Goal: Task Accomplishment & Management: Manage account settings

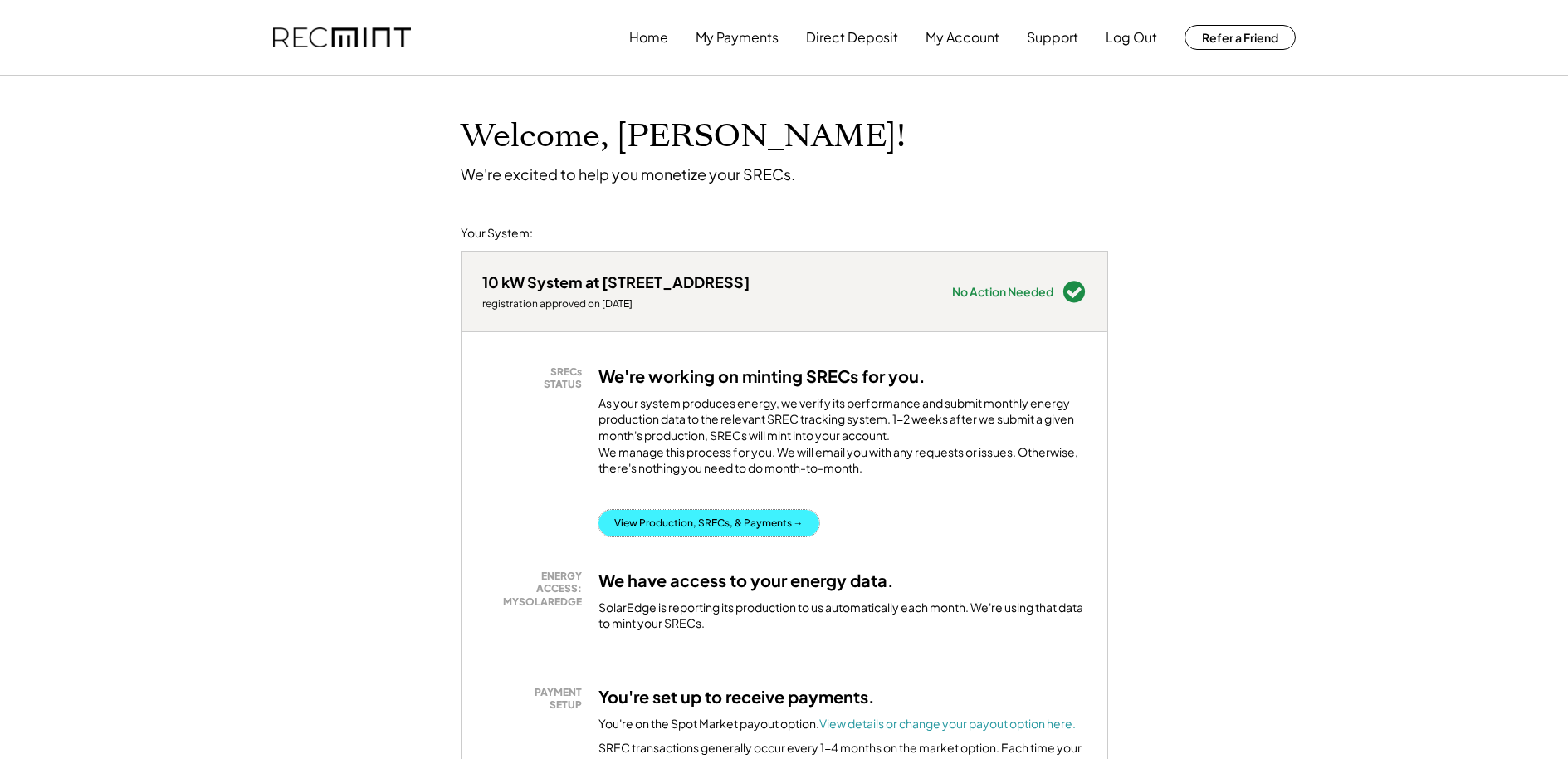
click at [701, 537] on button "View Production, SRECs, & Payments →" at bounding box center [708, 523] width 221 height 27
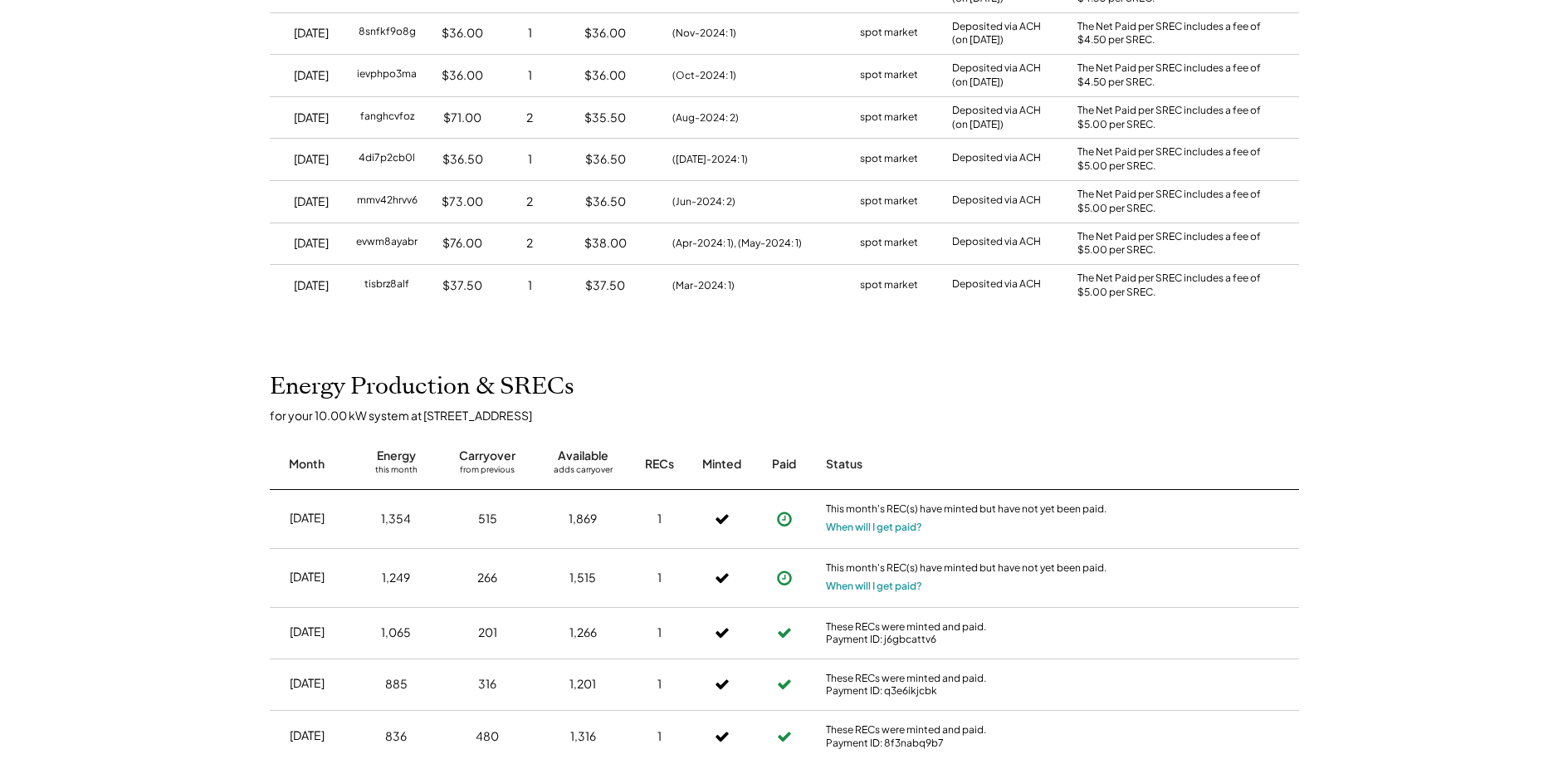
scroll to position [581, 0]
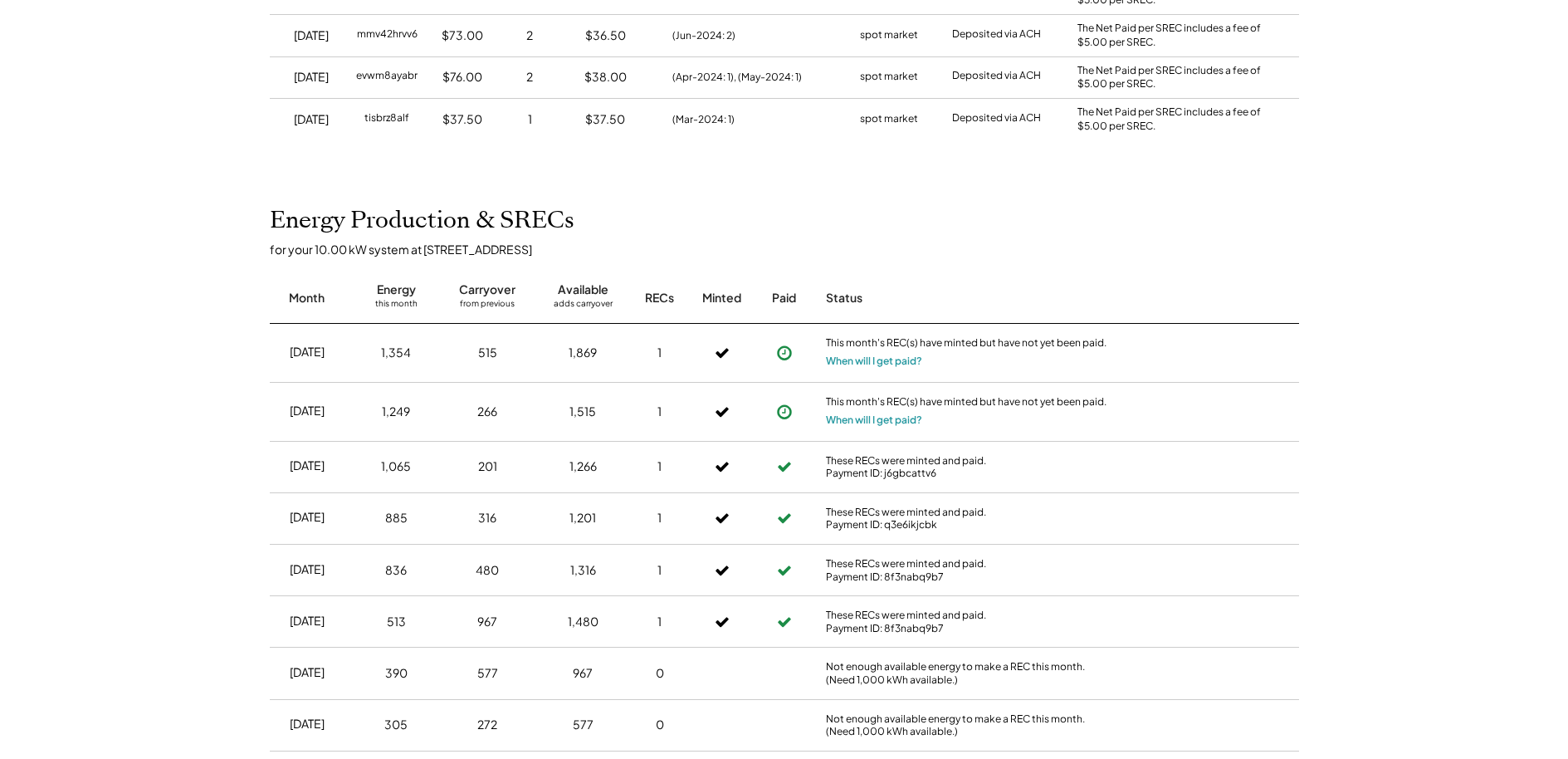
click at [913, 198] on div "Home My Payments Direct Deposit My Account Support Log Out Refer a Friend Produ…" at bounding box center [784, 560] width 1568 height 2283
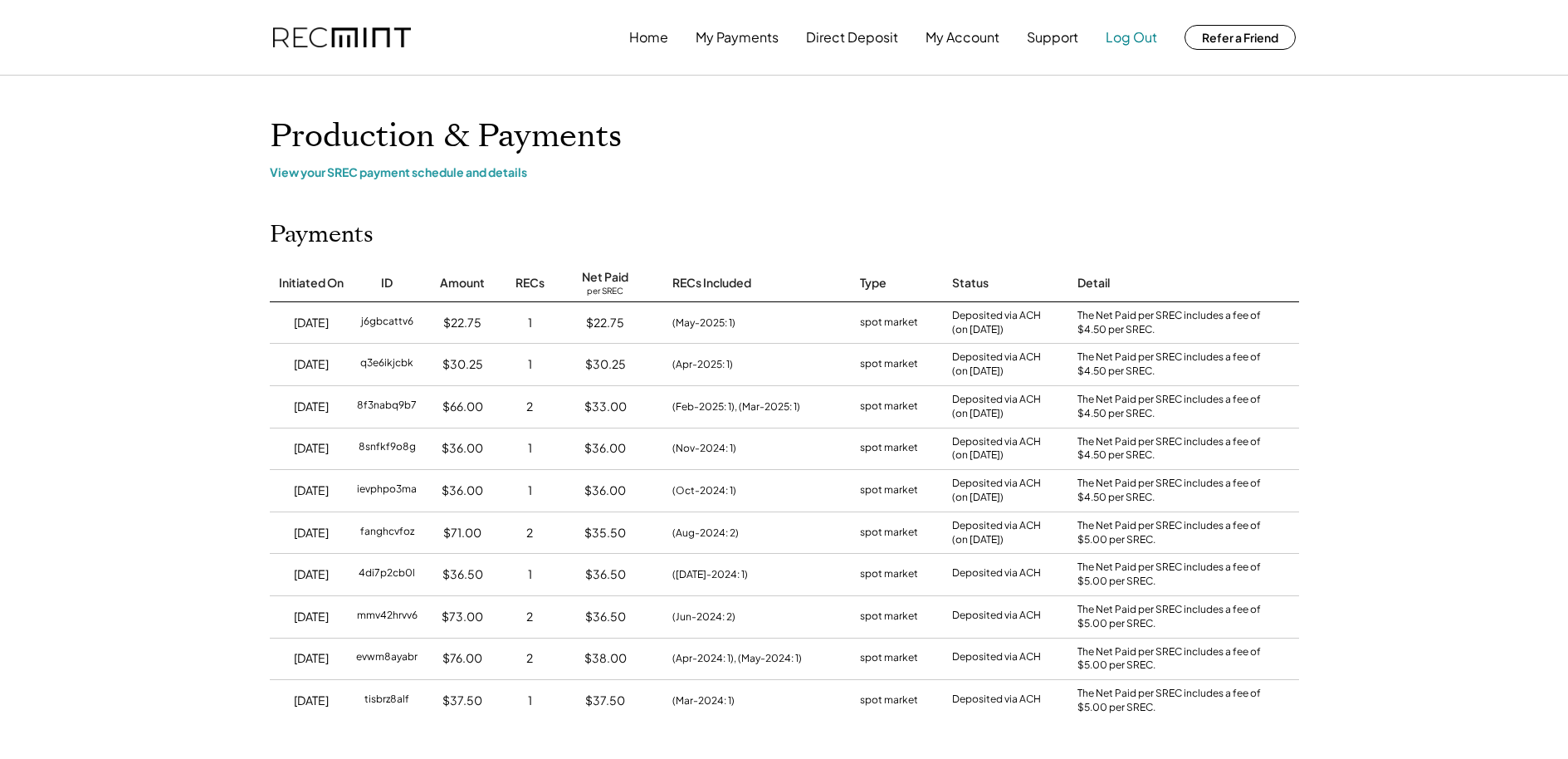
click at [1141, 40] on button "Log Out" at bounding box center [1132, 37] width 51 height 33
